Goal: Task Accomplishment & Management: Manage account settings

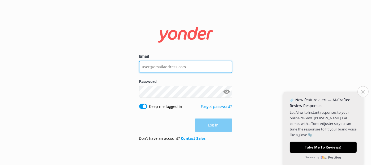
type input "[EMAIL_ADDRESS][DOMAIN_NAME]"
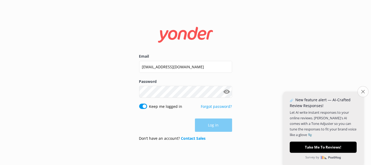
click at [365, 95] on button "Close survey" at bounding box center [362, 91] width 11 height 11
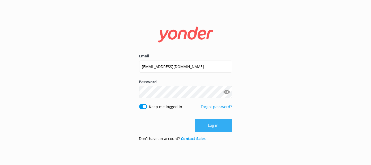
click at [222, 128] on button "Log in" at bounding box center [213, 125] width 37 height 13
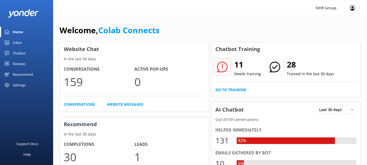
click at [358, 7] on icon at bounding box center [358, 7] width 3 height 3
click at [325, 27] on link "Profile Settings" at bounding box center [340, 22] width 53 height 13
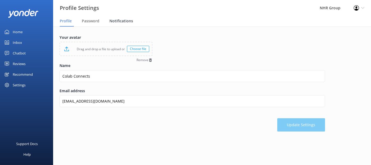
click at [116, 23] on span "Notifications" at bounding box center [121, 20] width 24 height 5
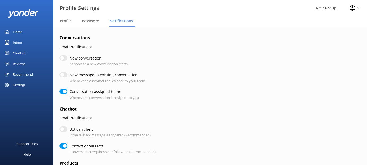
checkbox input "true"
click at [97, 24] on div "Password" at bounding box center [92, 21] width 20 height 11
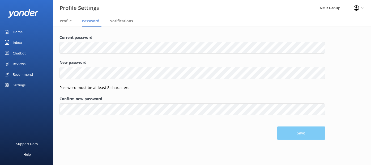
click at [18, 41] on div "Inbox" at bounding box center [17, 42] width 9 height 11
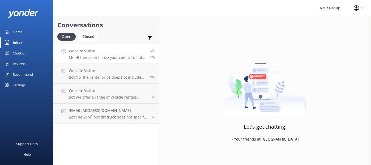
click at [102, 52] on h4 "Website Visitor" at bounding box center [107, 51] width 76 height 6
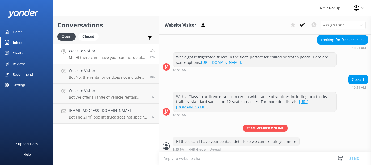
scroll to position [88, 0]
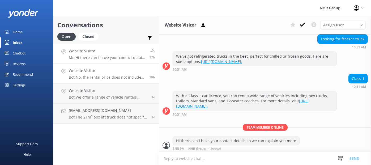
click at [103, 70] on h4 "Website Visitor" at bounding box center [107, 71] width 76 height 6
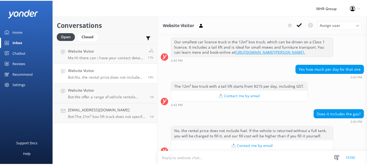
scroll to position [163, 0]
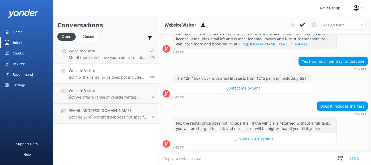
click at [19, 52] on div "Chatbot" at bounding box center [19, 53] width 13 height 11
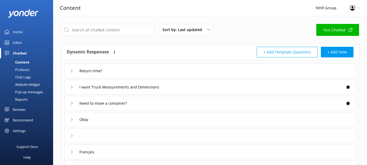
click at [25, 69] on div "Products" at bounding box center [16, 69] width 26 height 7
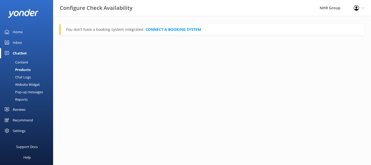
click at [22, 62] on div "Content" at bounding box center [15, 61] width 25 height 7
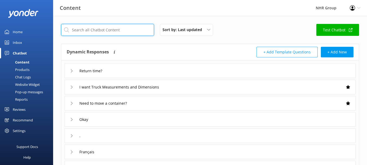
click at [117, 31] on input "text" at bounding box center [107, 30] width 93 height 12
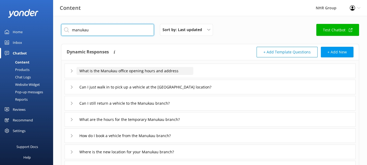
type input "manukau"
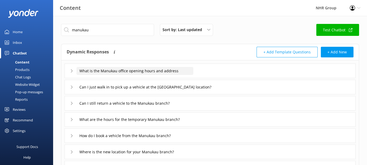
click at [131, 68] on input "What is the Manukau office opening hours and address" at bounding box center [134, 71] width 117 height 8
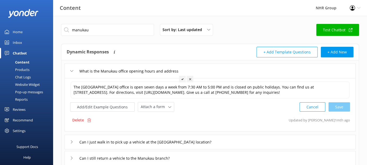
click at [72, 70] on icon at bounding box center [71, 70] width 3 height 3
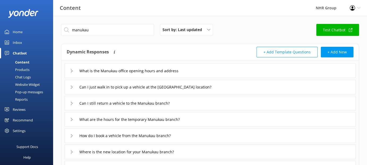
click at [72, 87] on icon at bounding box center [71, 86] width 3 height 3
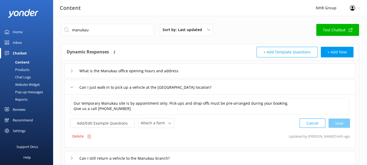
click at [72, 87] on icon at bounding box center [71, 86] width 3 height 3
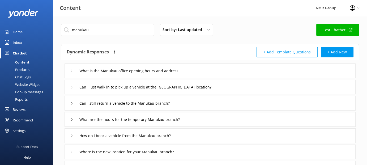
scroll to position [27, 0]
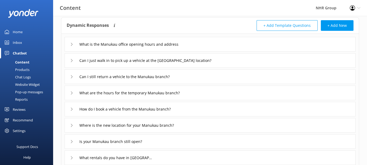
click at [73, 75] on div "Can I still return a vehicle to the Manukau branch?" at bounding box center [127, 76] width 115 height 9
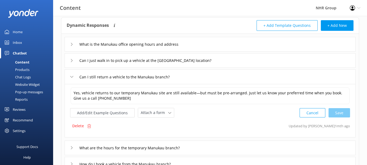
click at [73, 76] on use at bounding box center [71, 77] width 3 height 2
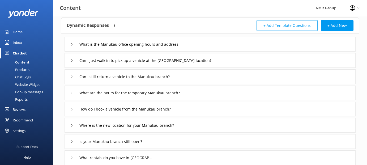
click at [71, 93] on icon at bounding box center [71, 92] width 3 height 3
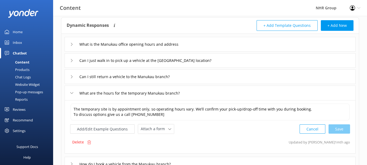
click at [71, 92] on icon at bounding box center [71, 92] width 3 height 3
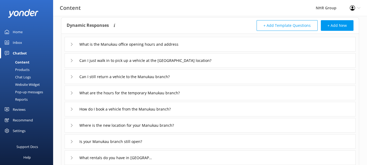
click at [71, 110] on use at bounding box center [72, 109] width 2 height 3
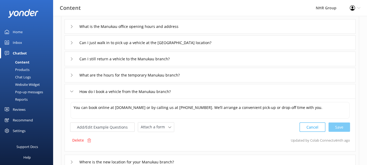
scroll to position [53, 0]
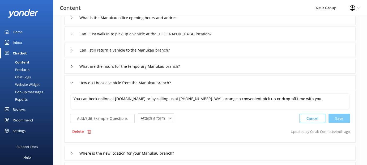
click at [72, 82] on icon at bounding box center [71, 82] width 3 height 3
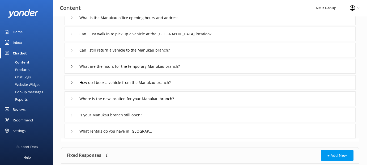
click at [72, 100] on icon at bounding box center [71, 98] width 3 height 3
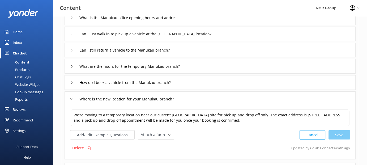
click at [72, 100] on icon at bounding box center [71, 98] width 3 height 3
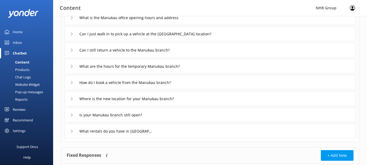
click at [71, 112] on div "Is your Manukau branch still open?" at bounding box center [109, 114] width 79 height 9
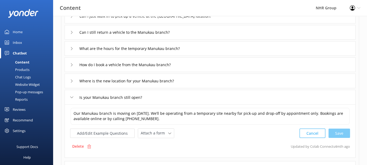
scroll to position [80, 0]
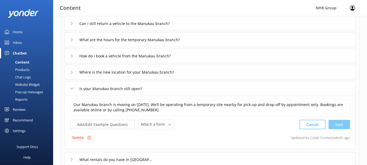
click at [69, 87] on div "Is your Manukau branch still open?" at bounding box center [210, 88] width 291 height 15
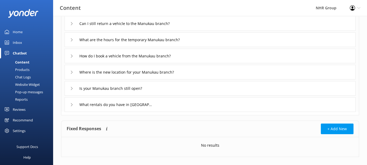
click at [72, 91] on div "Is your Manukau branch still open?" at bounding box center [109, 88] width 79 height 9
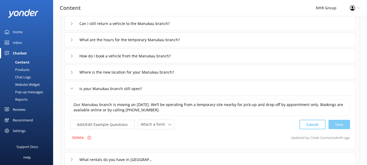
click at [72, 90] on div "Is your Manukau branch still open?" at bounding box center [109, 88] width 79 height 9
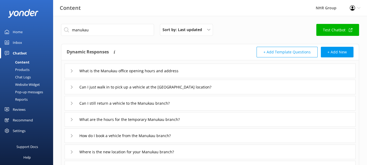
click at [32, 84] on div "Website Widget" at bounding box center [21, 84] width 37 height 7
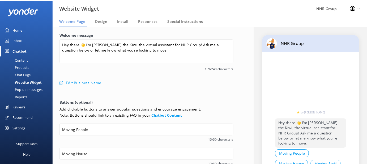
scroll to position [3, 0]
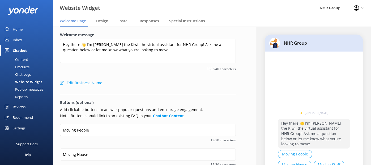
click at [25, 88] on div "Pop-up messages" at bounding box center [23, 88] width 40 height 7
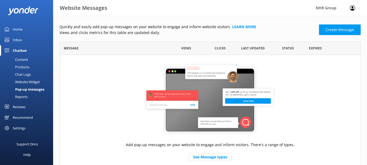
scroll to position [14, 0]
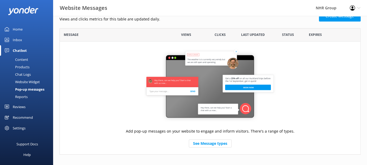
click at [13, 105] on div "Reviews" at bounding box center [19, 106] width 13 height 11
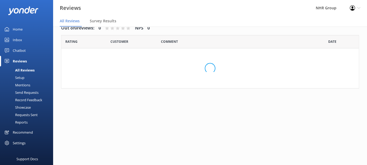
scroll to position [11, 0]
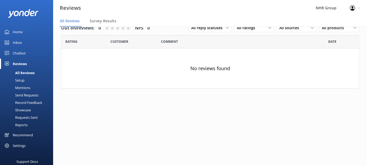
click at [12, 54] on link "Chatbot" at bounding box center [26, 53] width 53 height 11
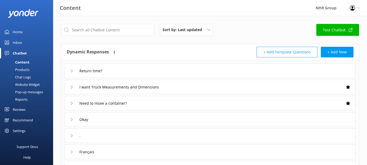
click at [22, 63] on div "Content" at bounding box center [16, 61] width 26 height 7
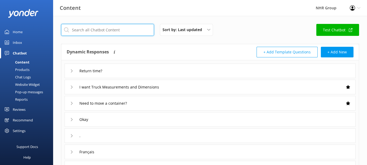
click at [105, 27] on input "text" at bounding box center [107, 30] width 93 height 12
type input "manukau"
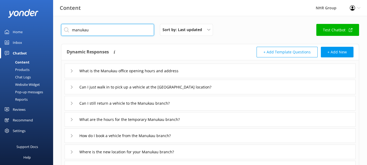
drag, startPoint x: 94, startPoint y: 26, endPoint x: 68, endPoint y: 26, distance: 25.2
click at [68, 26] on input "manukau" at bounding box center [107, 30] width 93 height 12
